Goal: Find specific page/section: Find specific page/section

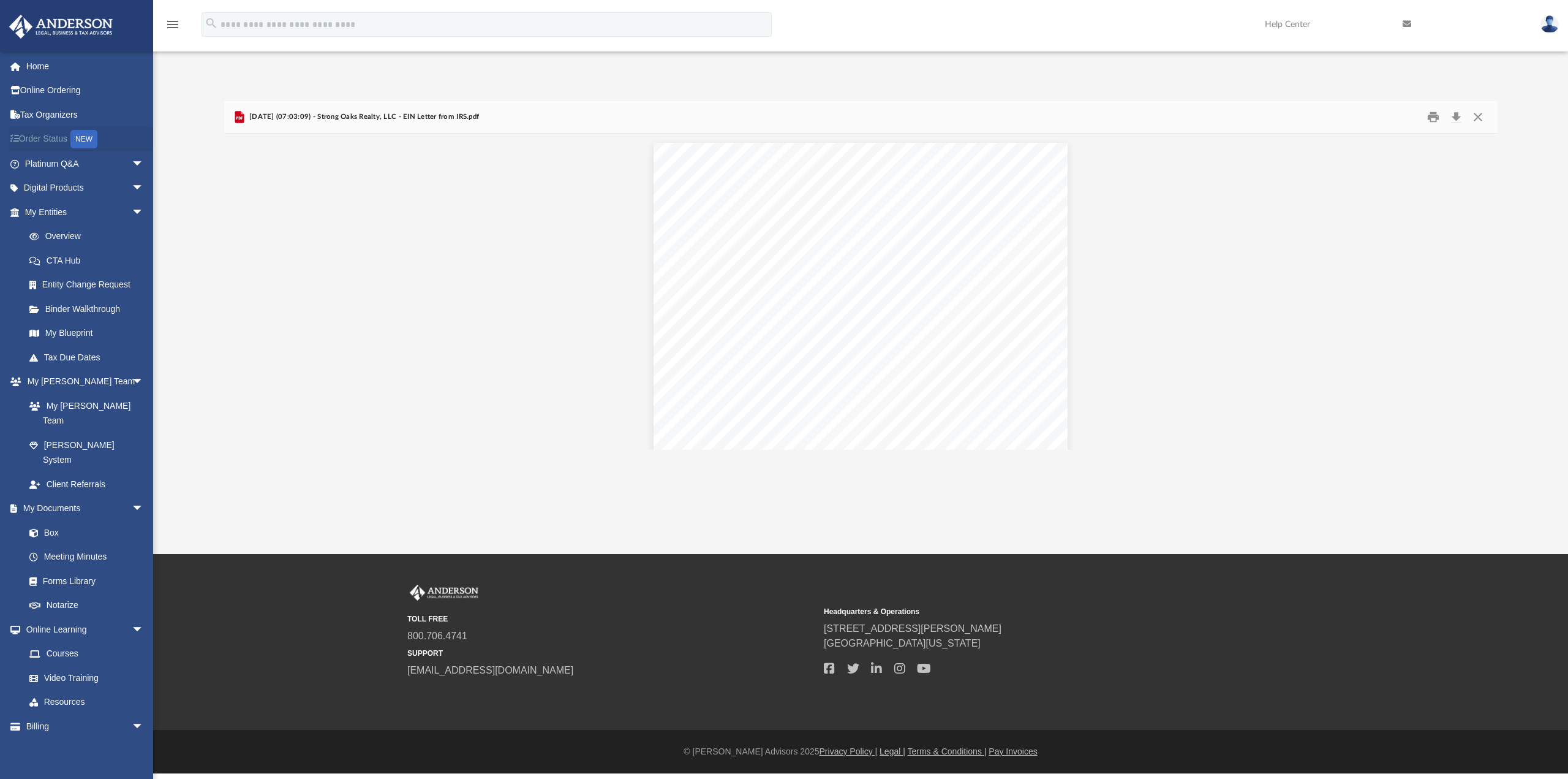
scroll to position [269, 1264]
click at [1480, 115] on button "Close" at bounding box center [1477, 117] width 22 height 19
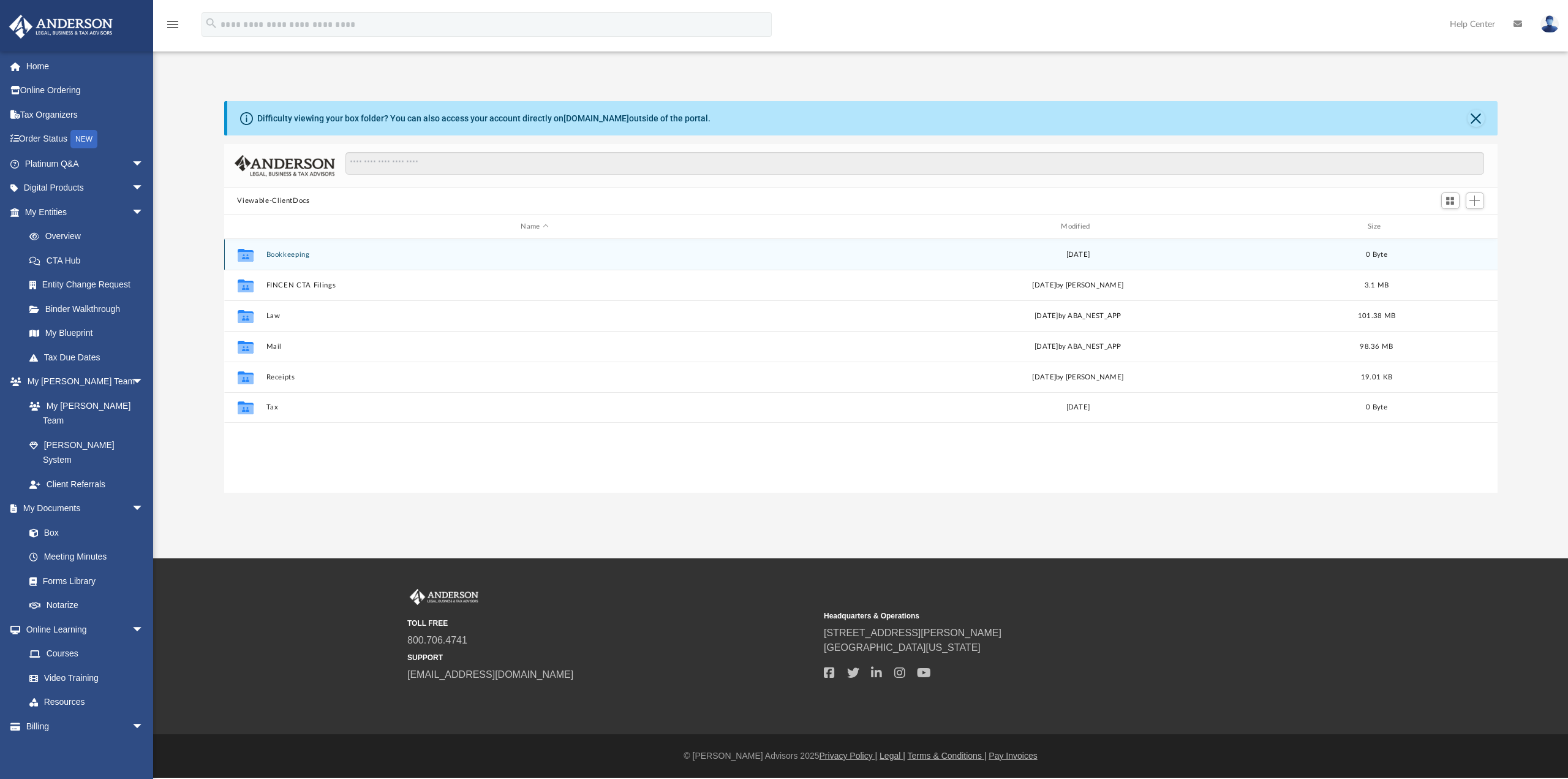
scroll to position [269, 1264]
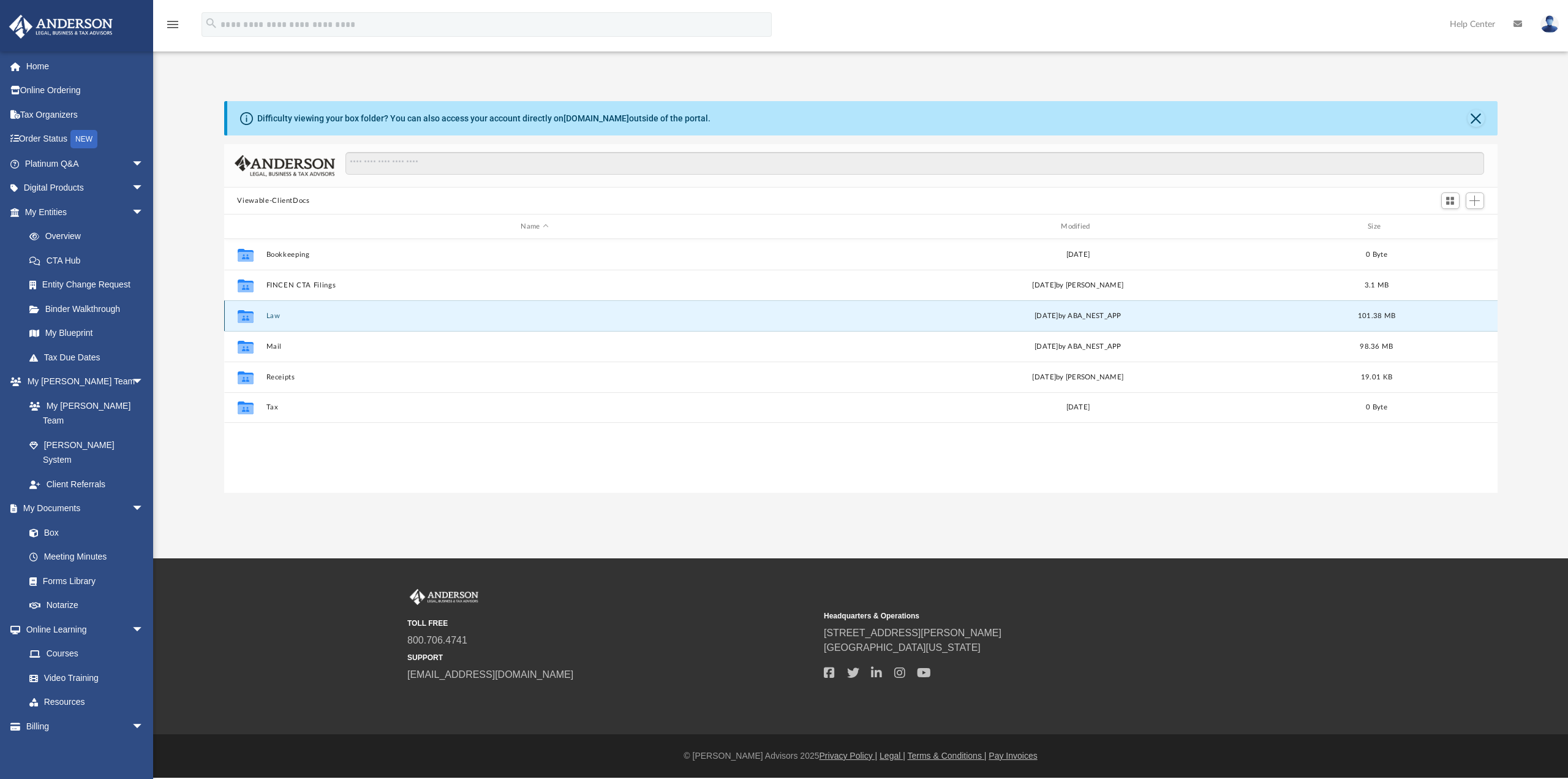
click at [274, 313] on button "Law" at bounding box center [535, 316] width 538 height 8
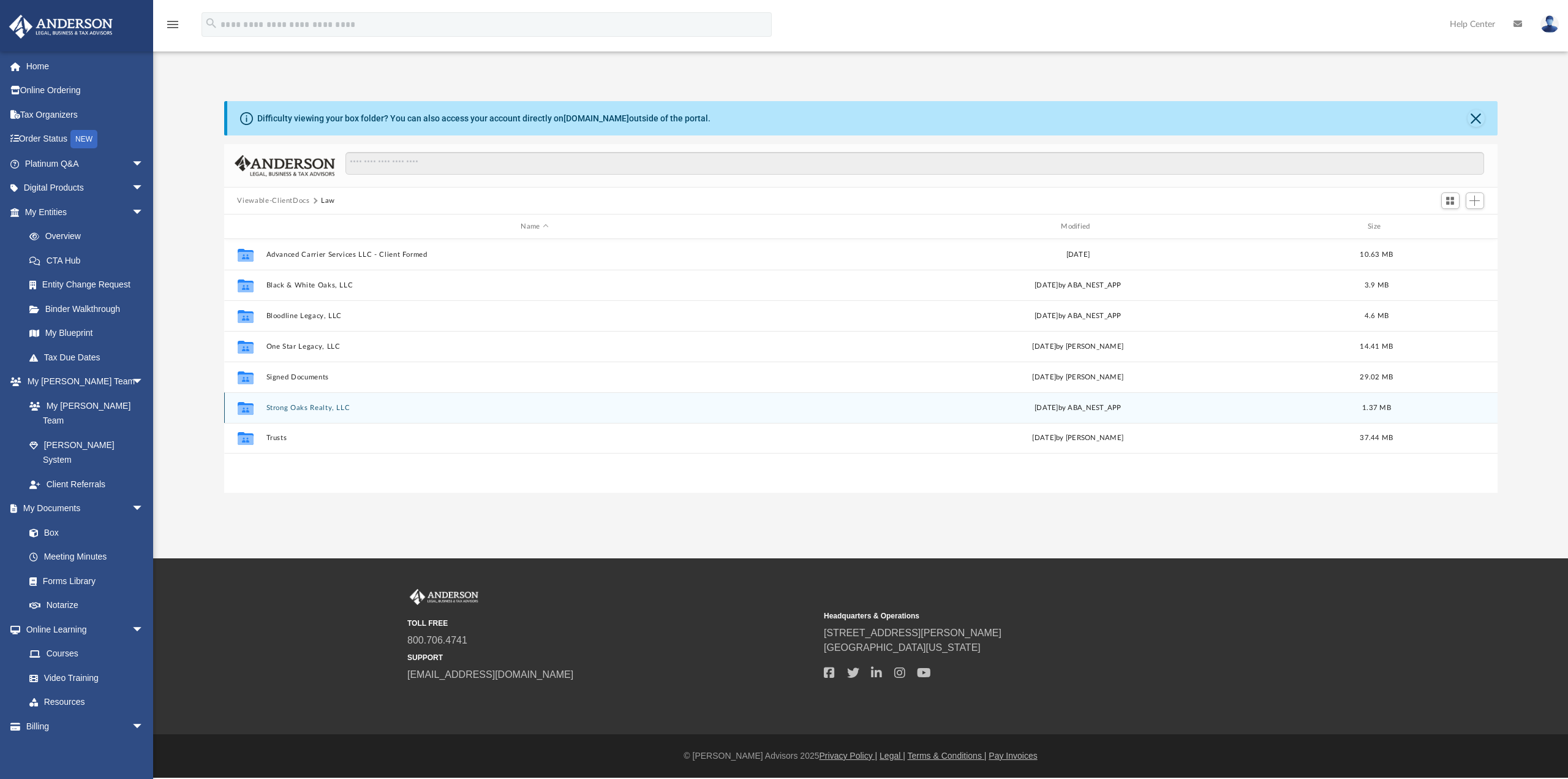
click at [285, 408] on button "Strong Oaks Realty, LLC" at bounding box center [535, 408] width 538 height 8
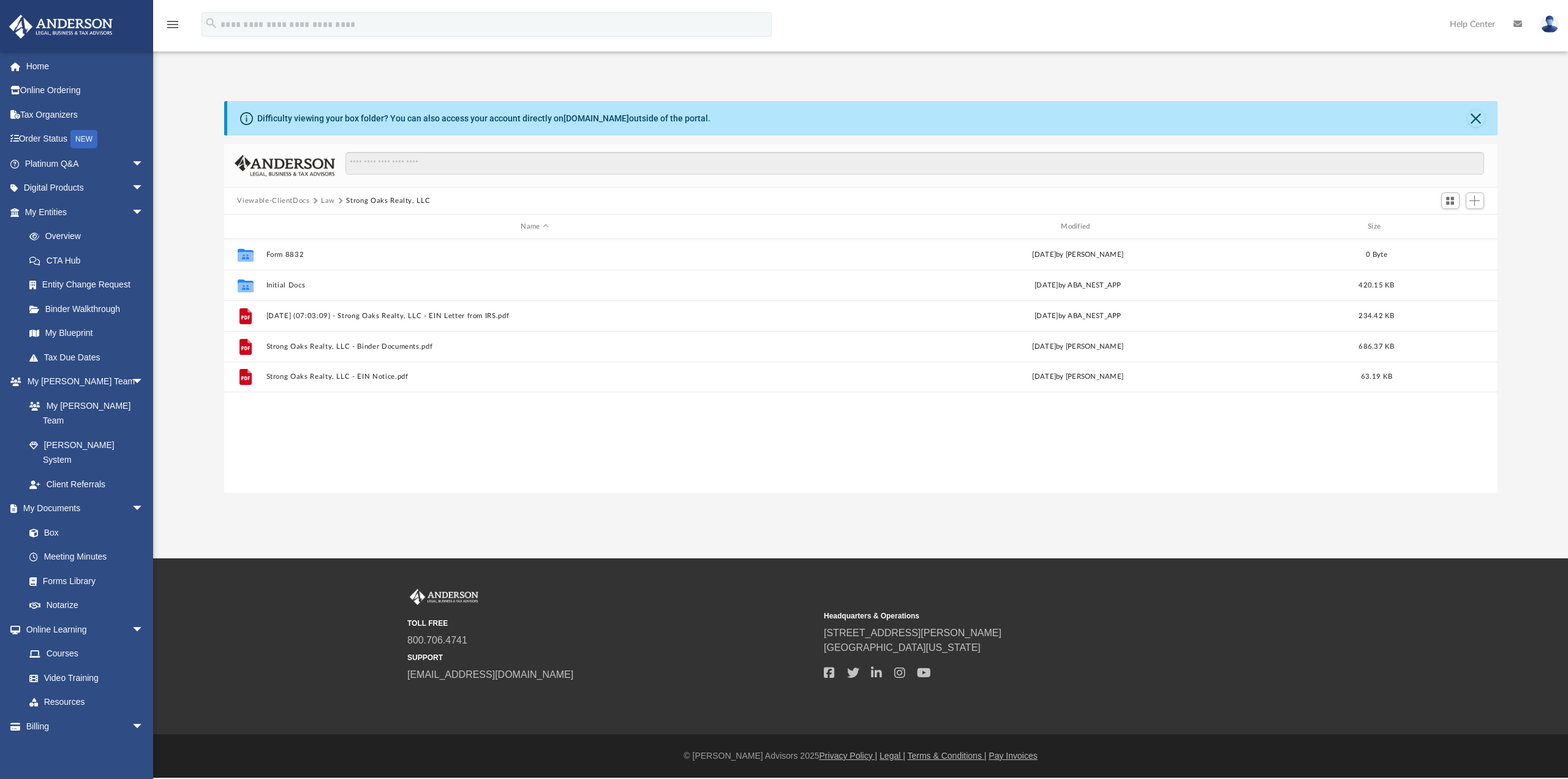
click at [330, 203] on button "Law" at bounding box center [327, 201] width 14 height 11
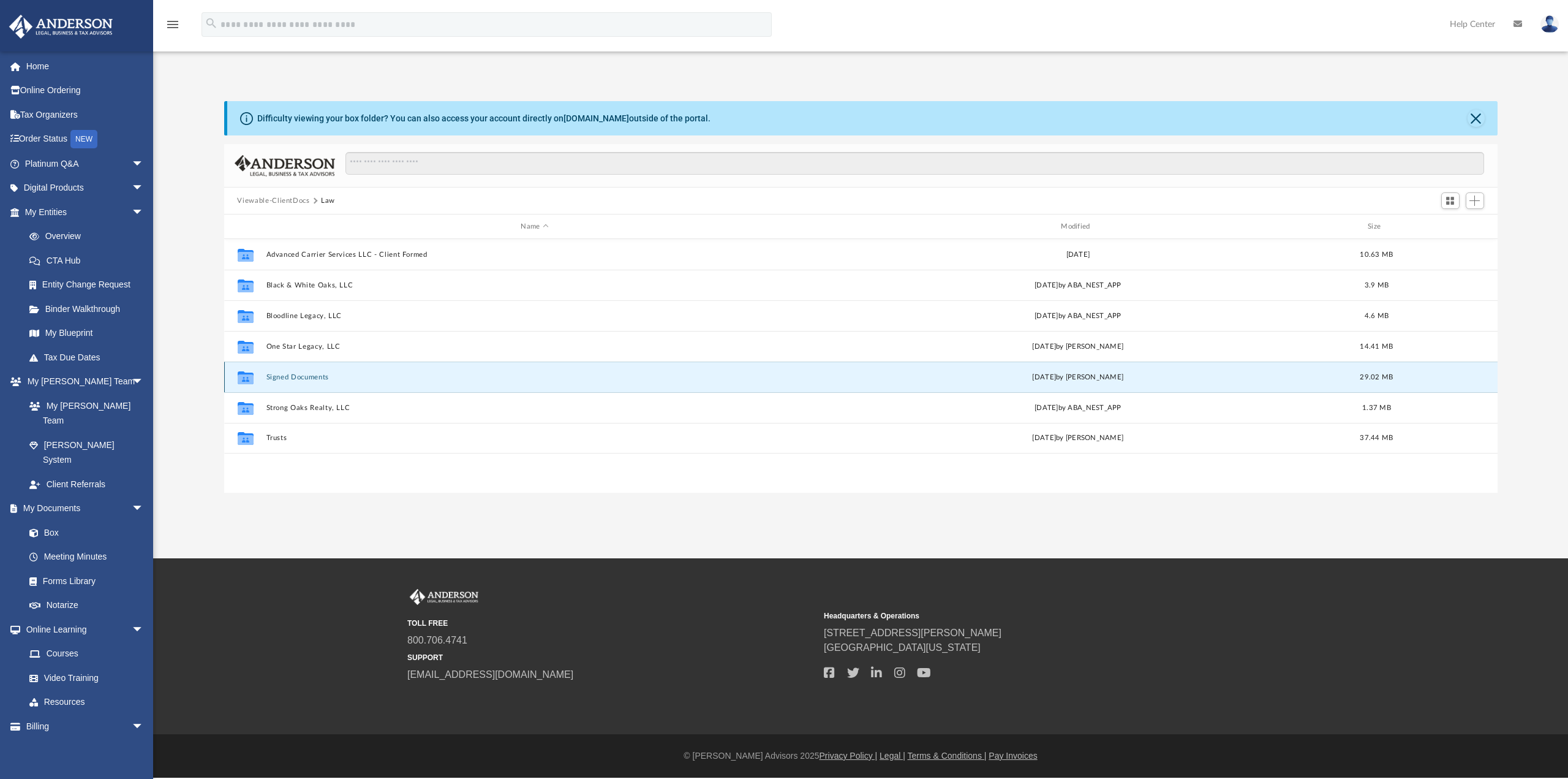
click at [302, 379] on button "Signed Documents" at bounding box center [535, 377] width 538 height 8
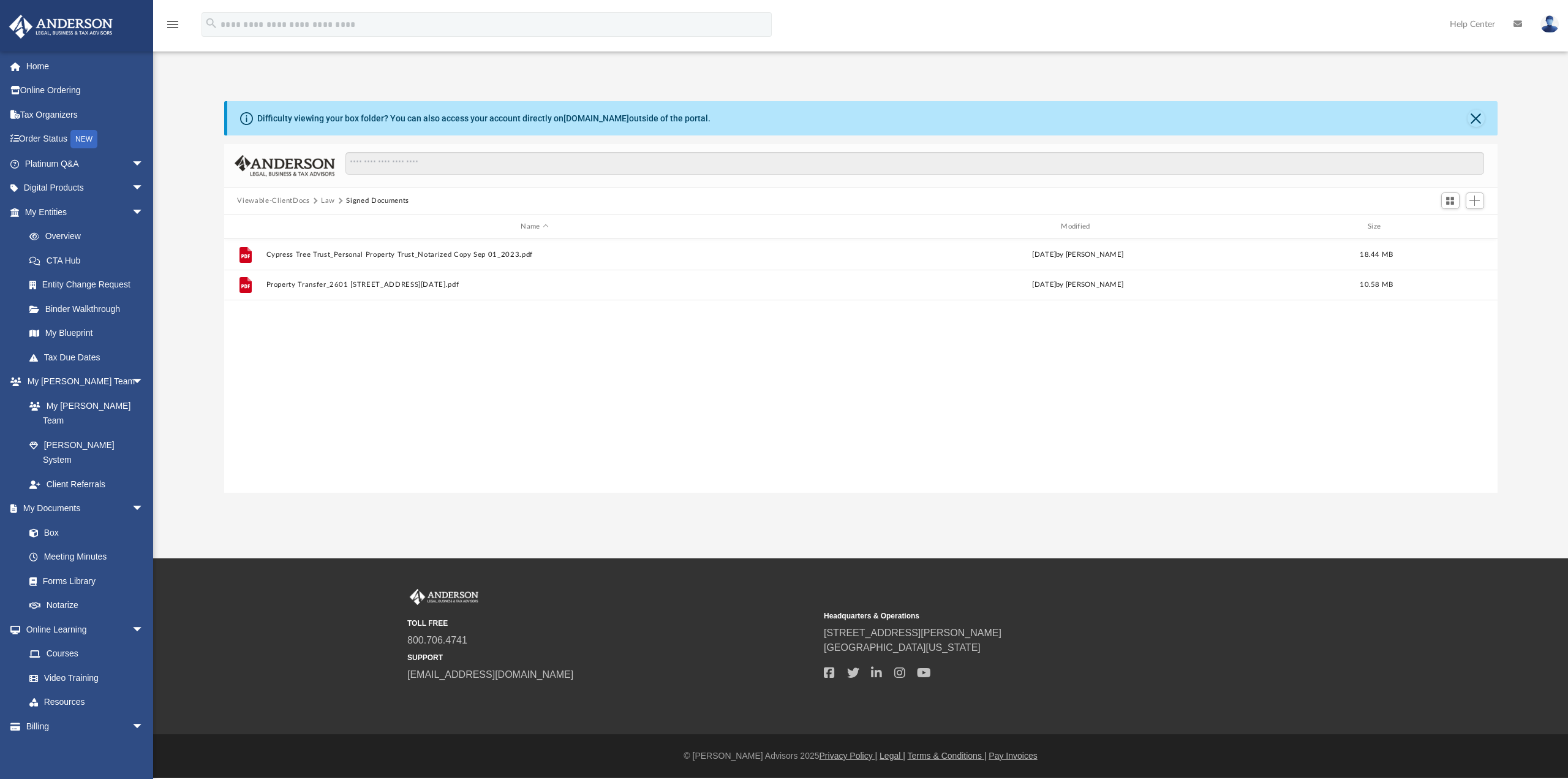
click at [327, 201] on button "Law" at bounding box center [327, 201] width 14 height 11
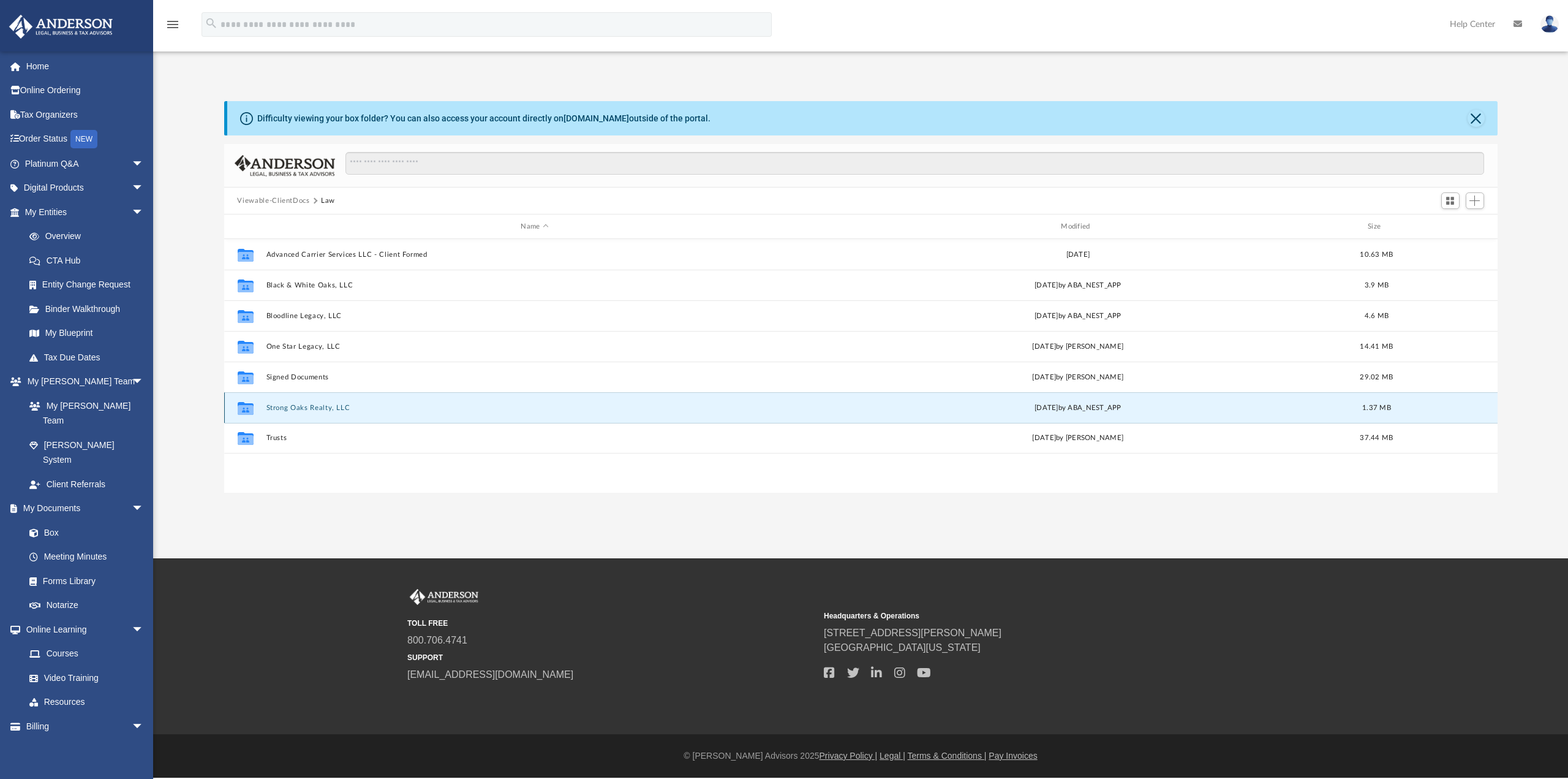
click at [290, 410] on button "Strong Oaks Realty, LLC" at bounding box center [535, 408] width 538 height 8
